Goal: Task Accomplishment & Management: Manage account settings

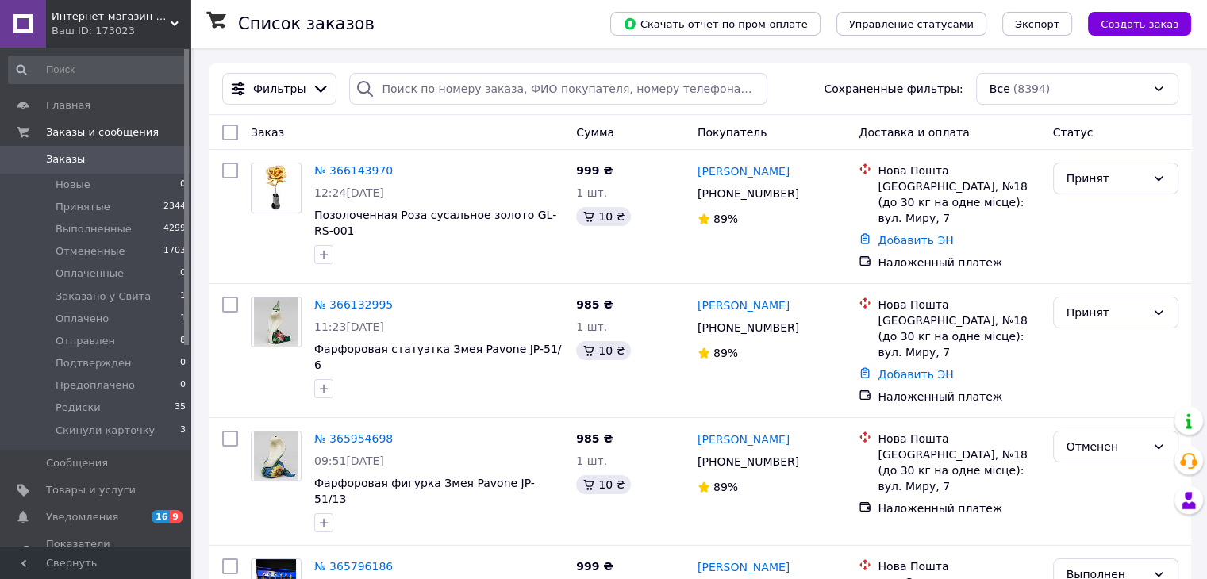
drag, startPoint x: 0, startPoint y: 0, endPoint x: 118, endPoint y: 22, distance: 120.3
click at [118, 22] on span "Интернет-магазин АКБ (подарки и сувениры, декор и посуда)" at bounding box center [111, 17] width 119 height 14
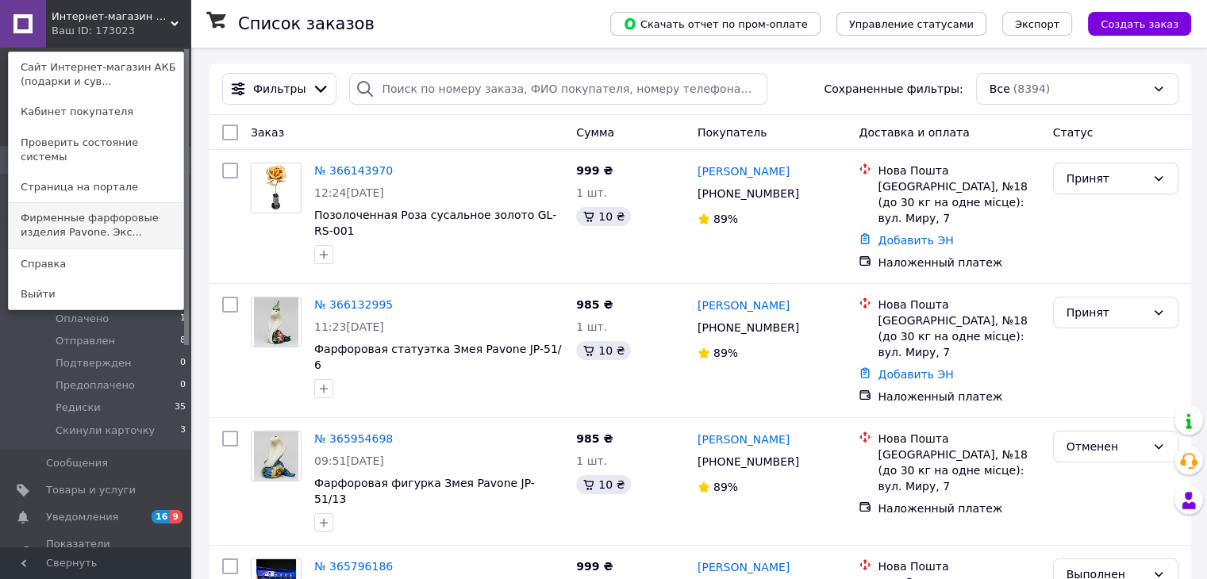
click at [97, 222] on link "Фирменные фарфоровые изделия Pavone. Экс..." at bounding box center [96, 225] width 175 height 44
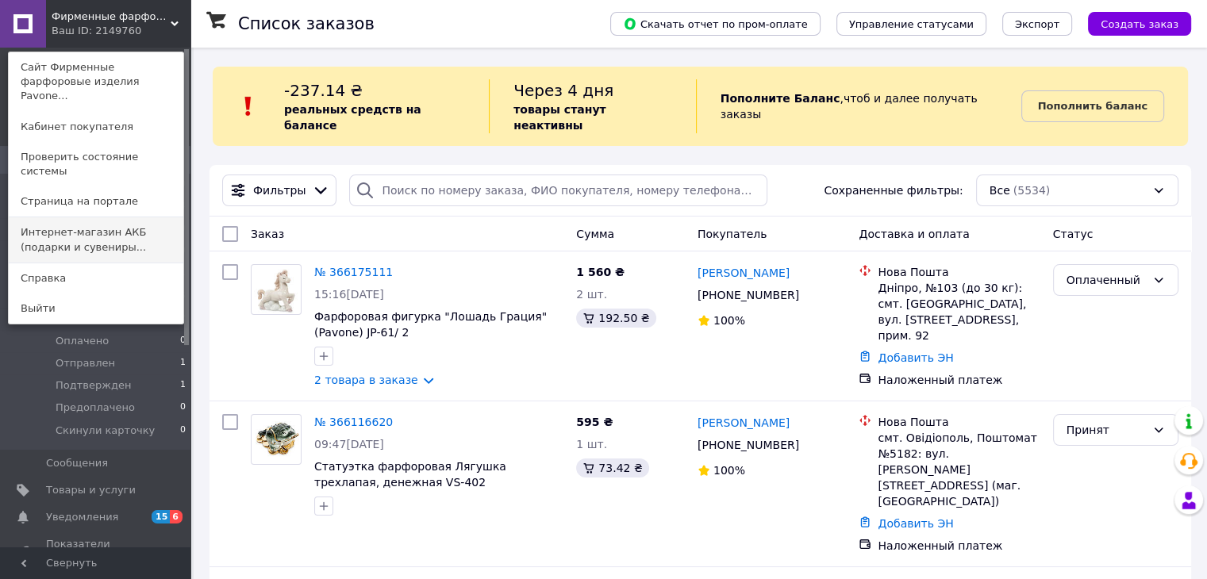
click at [135, 217] on link "Интернет-магазин АКБ (подарки и сувениры..." at bounding box center [96, 239] width 175 height 44
